Goal: Book appointment/travel/reservation

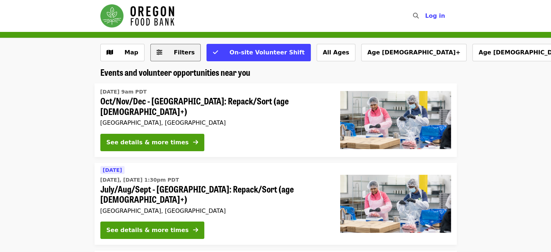
click at [174, 51] on span "Filters" at bounding box center [184, 52] width 21 height 7
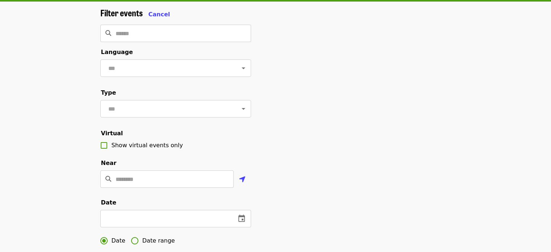
scroll to position [72, 0]
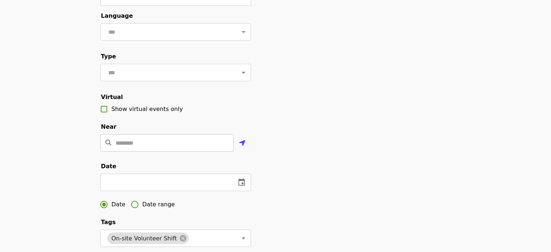
click at [160, 151] on input "Location" at bounding box center [175, 142] width 118 height 17
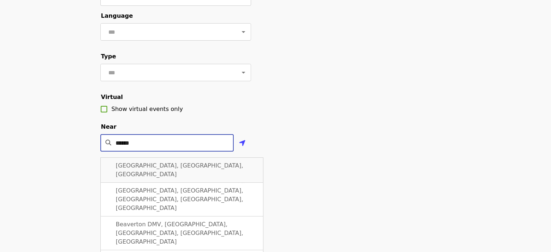
click at [140, 171] on div "[GEOGRAPHIC_DATA], [GEOGRAPHIC_DATA], [GEOGRAPHIC_DATA]" at bounding box center [181, 169] width 163 height 25
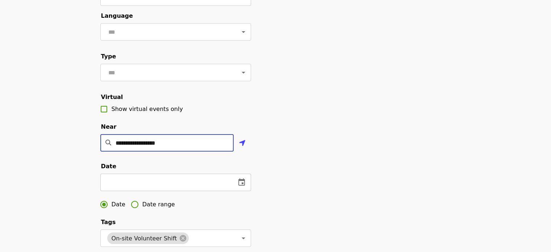
type input "**********"
click at [243, 186] on icon "change date" at bounding box center [241, 182] width 9 height 9
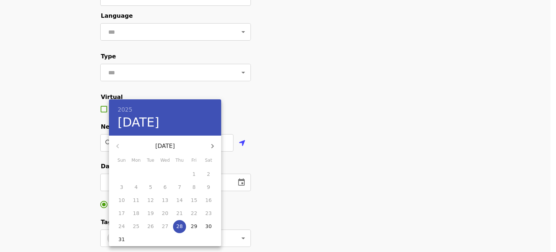
click at [211, 144] on icon "button" at bounding box center [212, 146] width 9 height 9
click at [211, 144] on icon "button" at bounding box center [212, 146] width 3 height 4
click at [163, 215] on p "22" at bounding box center [165, 212] width 7 height 7
type input "**********"
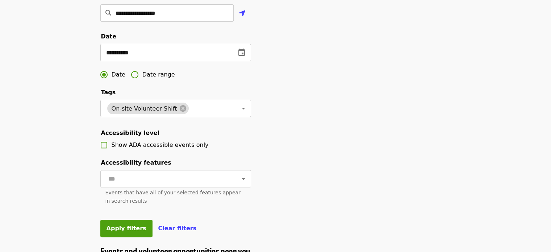
scroll to position [217, 0]
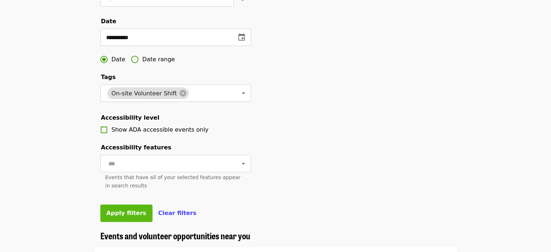
click at [127, 216] on span "Apply filters" at bounding box center [126, 212] width 40 height 7
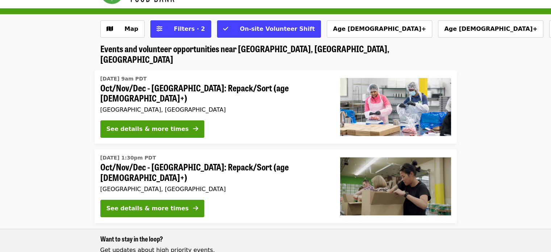
scroll to position [36, 0]
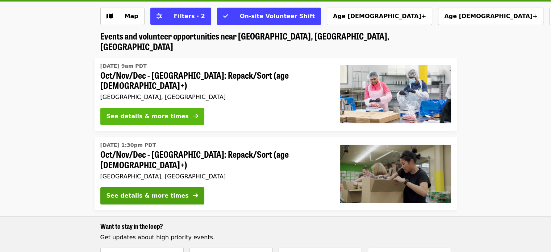
click at [152, 112] on div "See details & more times" at bounding box center [147, 116] width 82 height 9
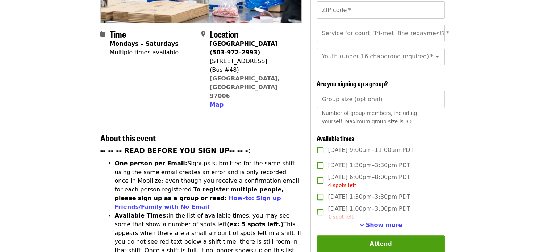
scroll to position [181, 0]
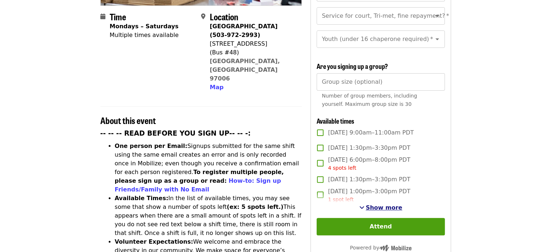
click at [380, 206] on span "Show more" at bounding box center [384, 207] width 37 height 7
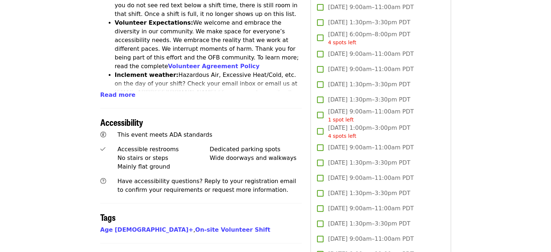
scroll to position [290, 0]
